Goal: Navigation & Orientation: Find specific page/section

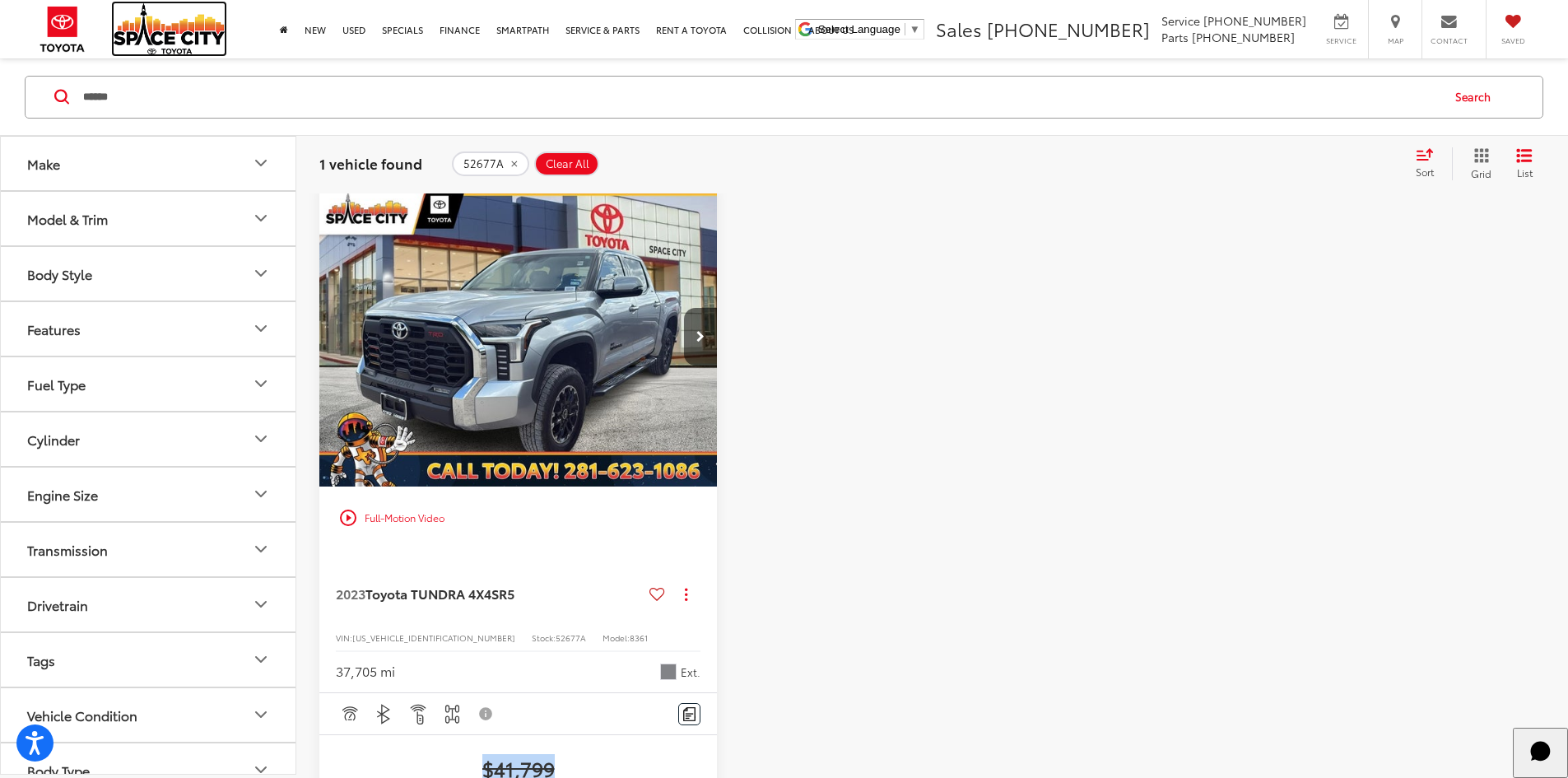
click at [142, 24] on img at bounding box center [169, 28] width 112 height 51
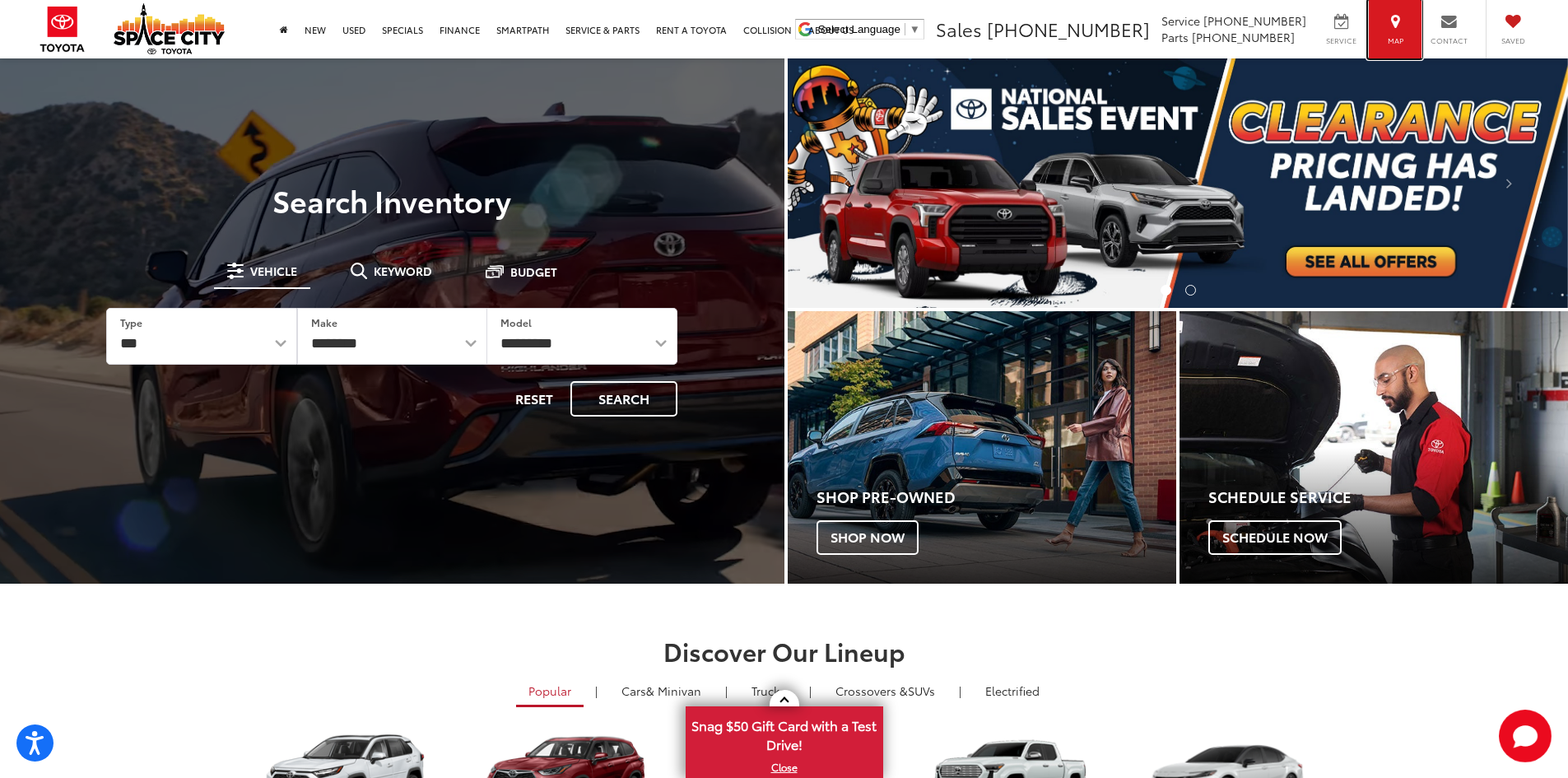
drag, startPoint x: 1420, startPoint y: 28, endPoint x: 1409, endPoint y: 28, distance: 11.0
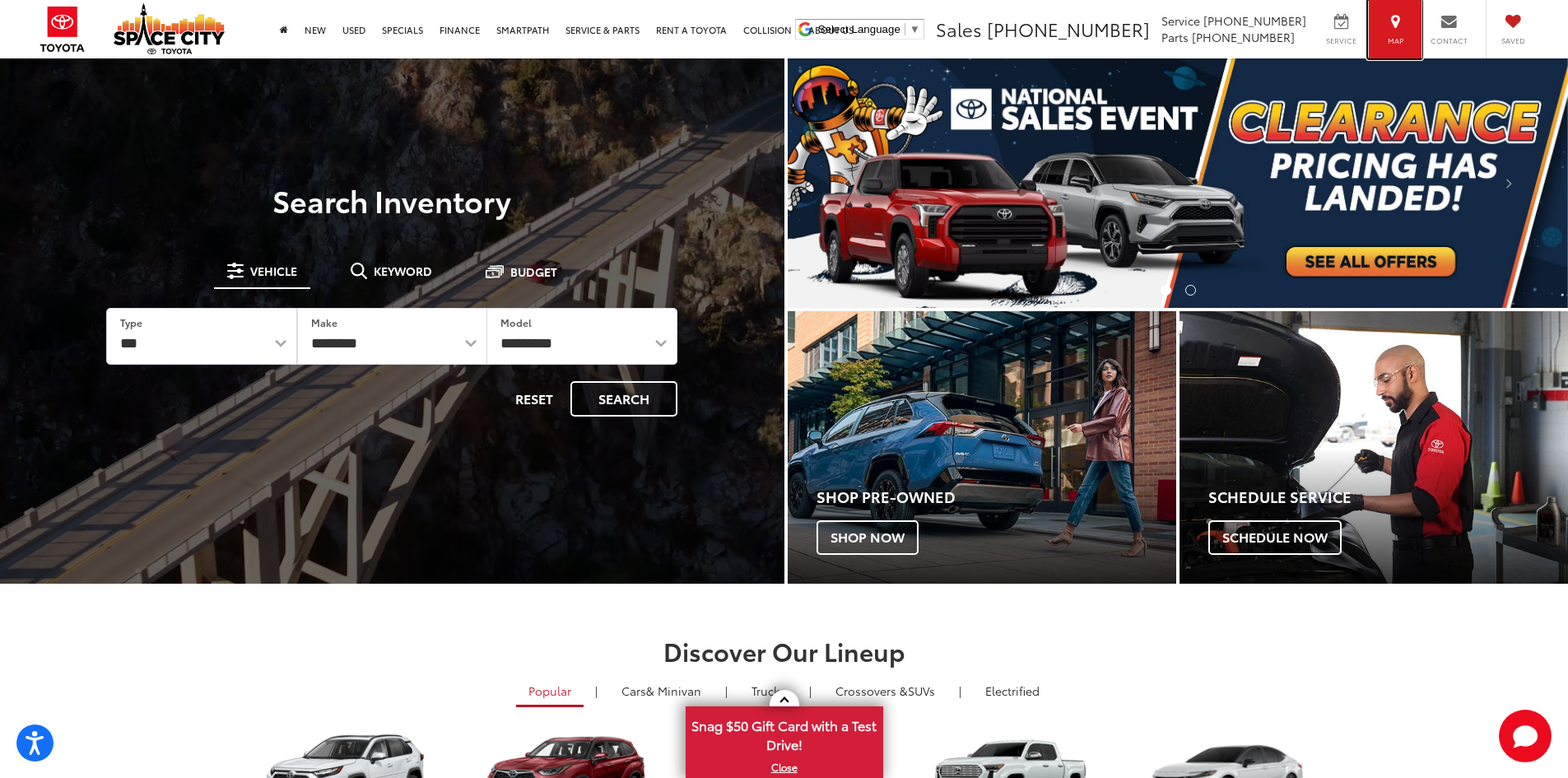
click at [1417, 28] on div "Map" at bounding box center [1395, 29] width 54 height 59
